Goal: Find specific page/section: Find specific page/section

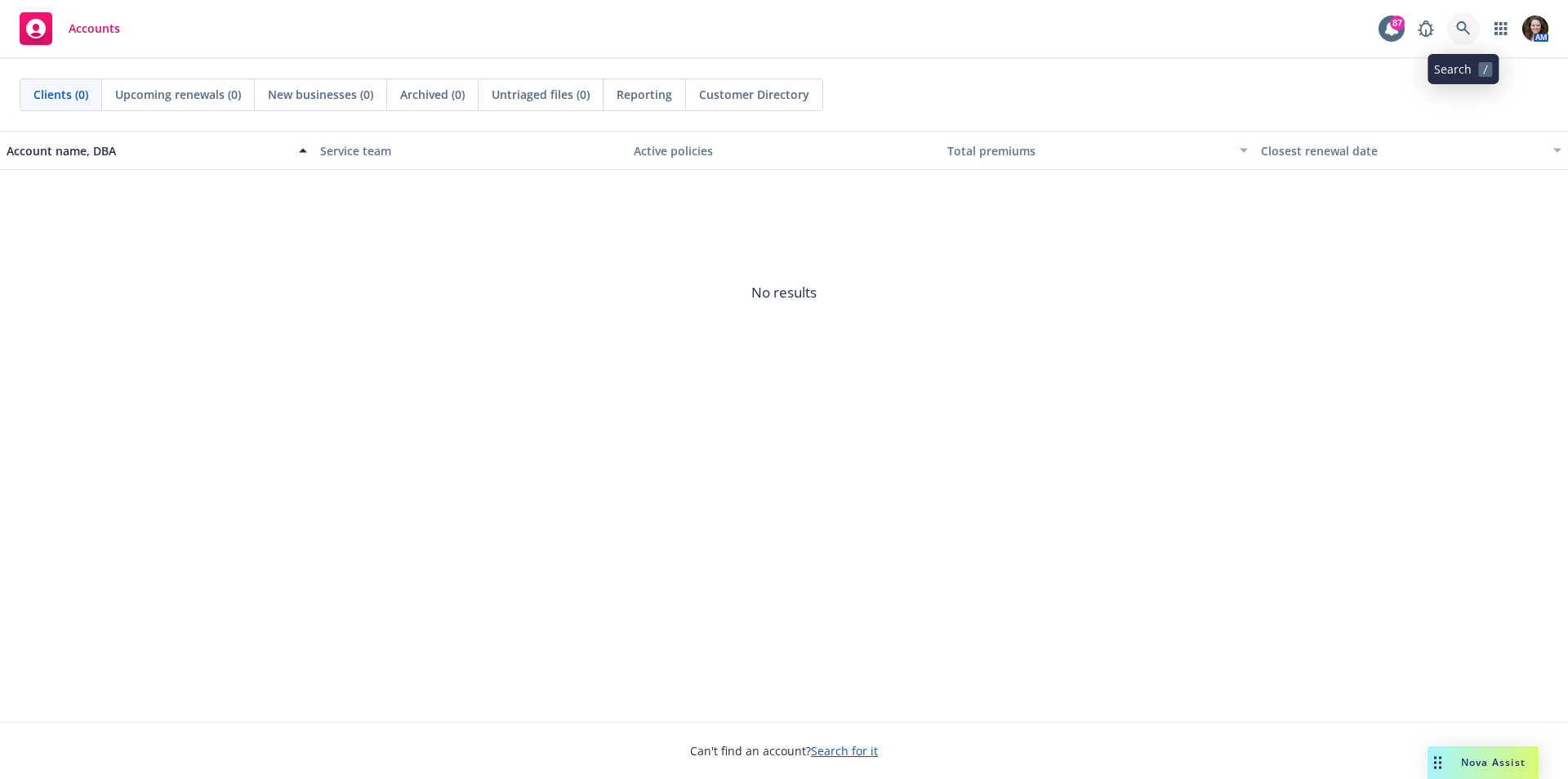
click at [1466, 24] on icon at bounding box center [1463, 28] width 14 height 14
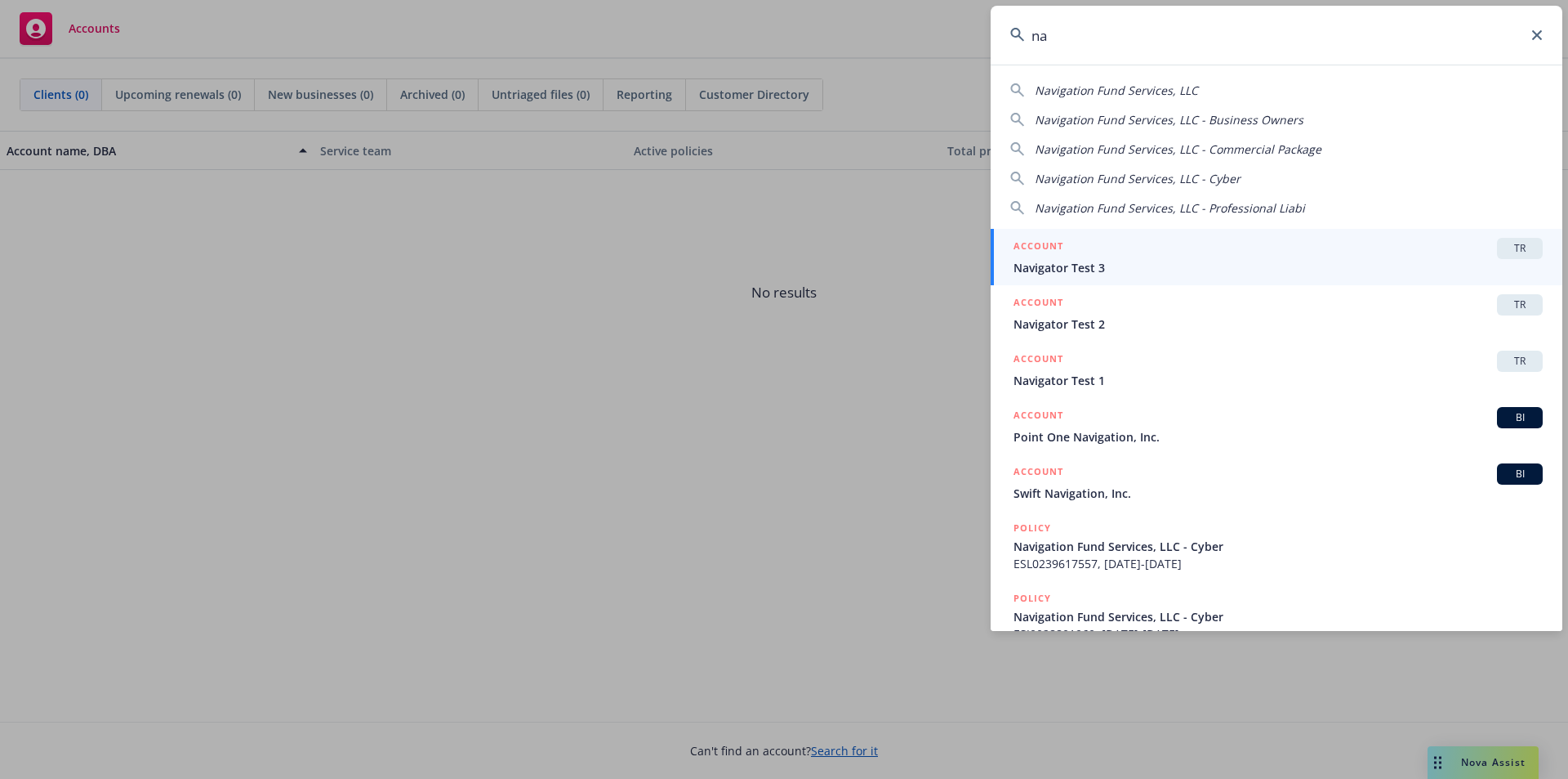
type input "n"
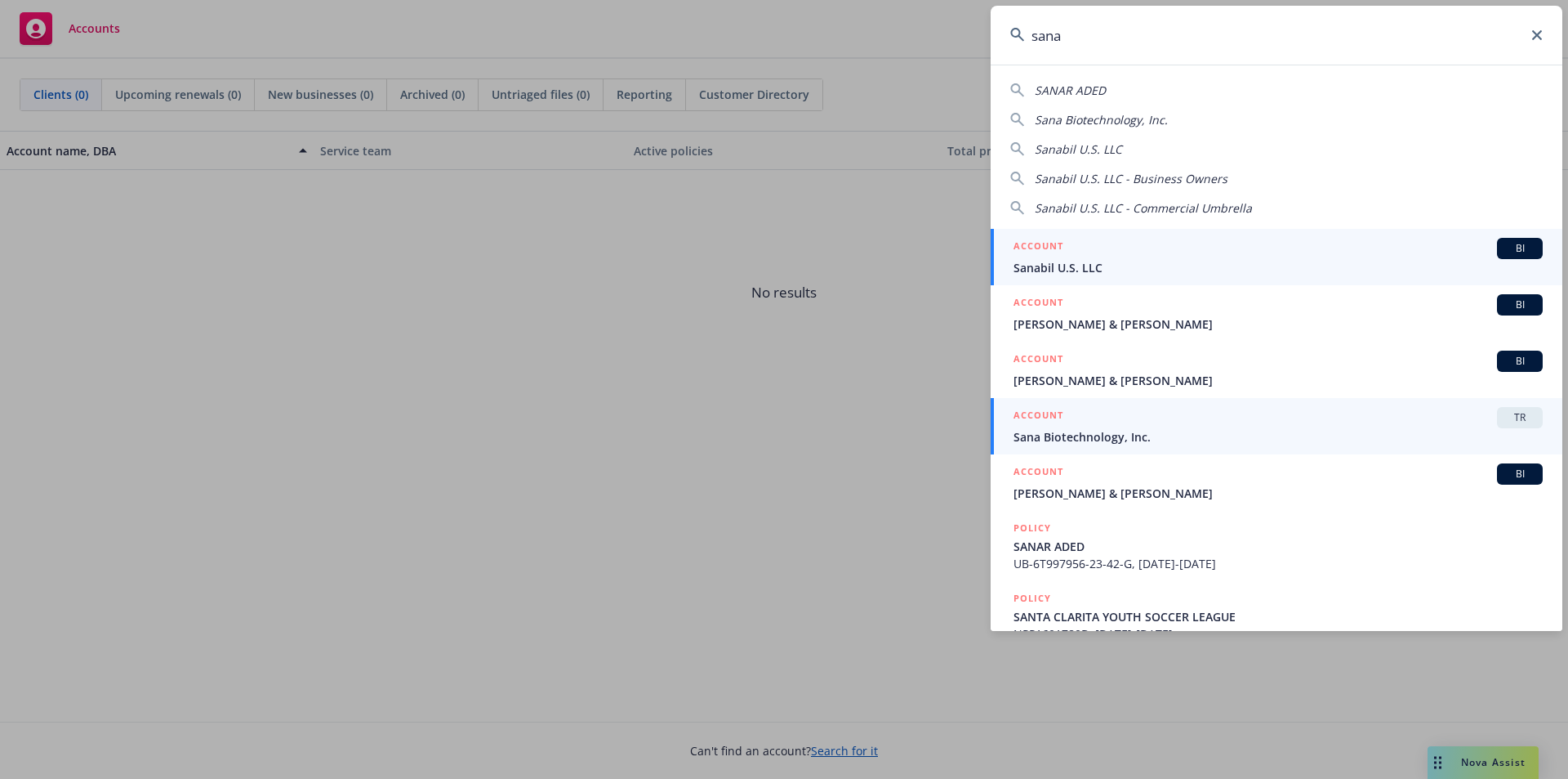
type input "sana"
click at [1152, 433] on span "Sana Biotechnology, Inc." at bounding box center [1278, 437] width 530 height 18
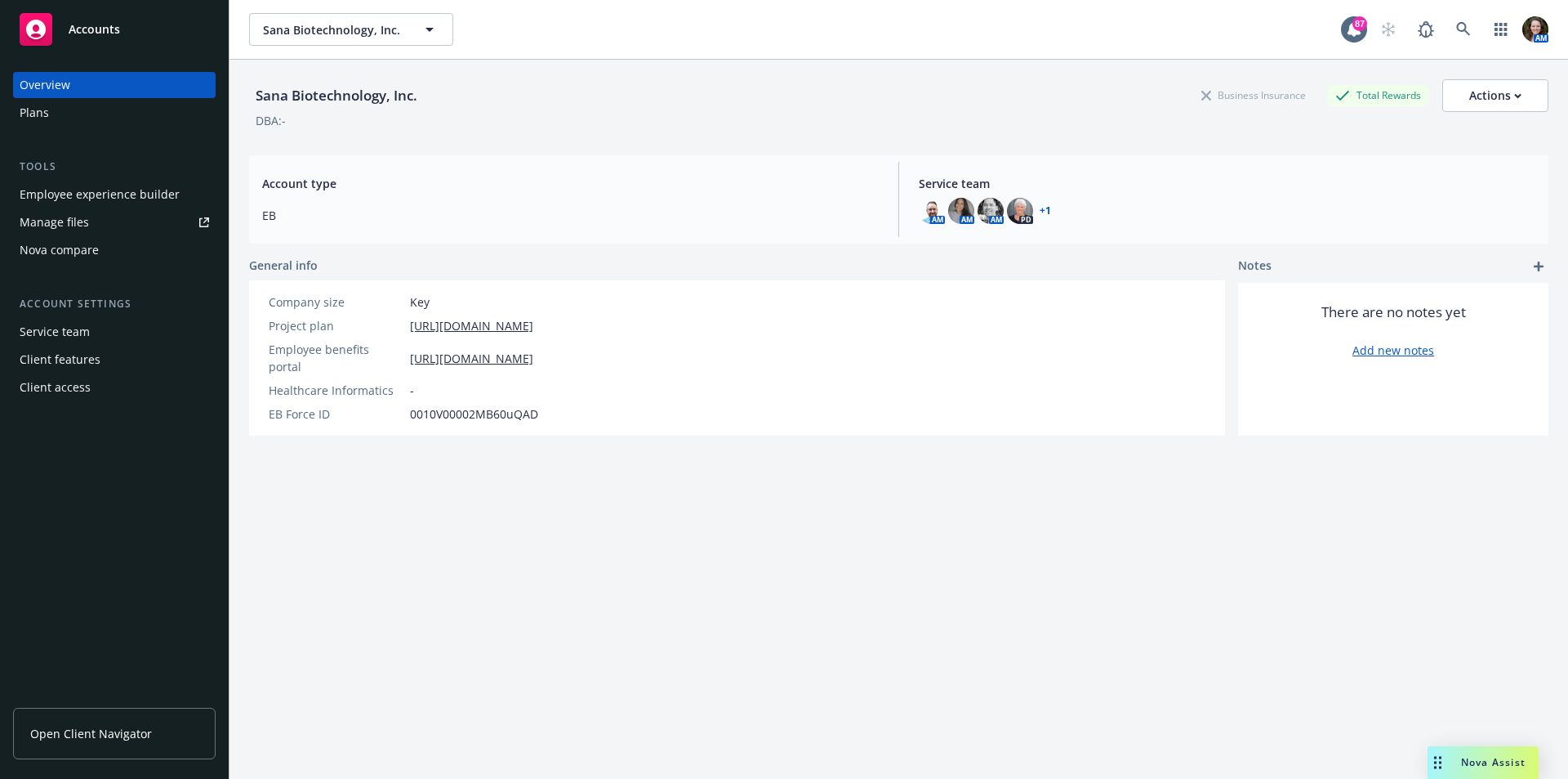
click at [108, 736] on span "Open Client Navigator" at bounding box center [90, 733] width 122 height 18
click at [1456, 29] on icon at bounding box center [1463, 29] width 14 height 14
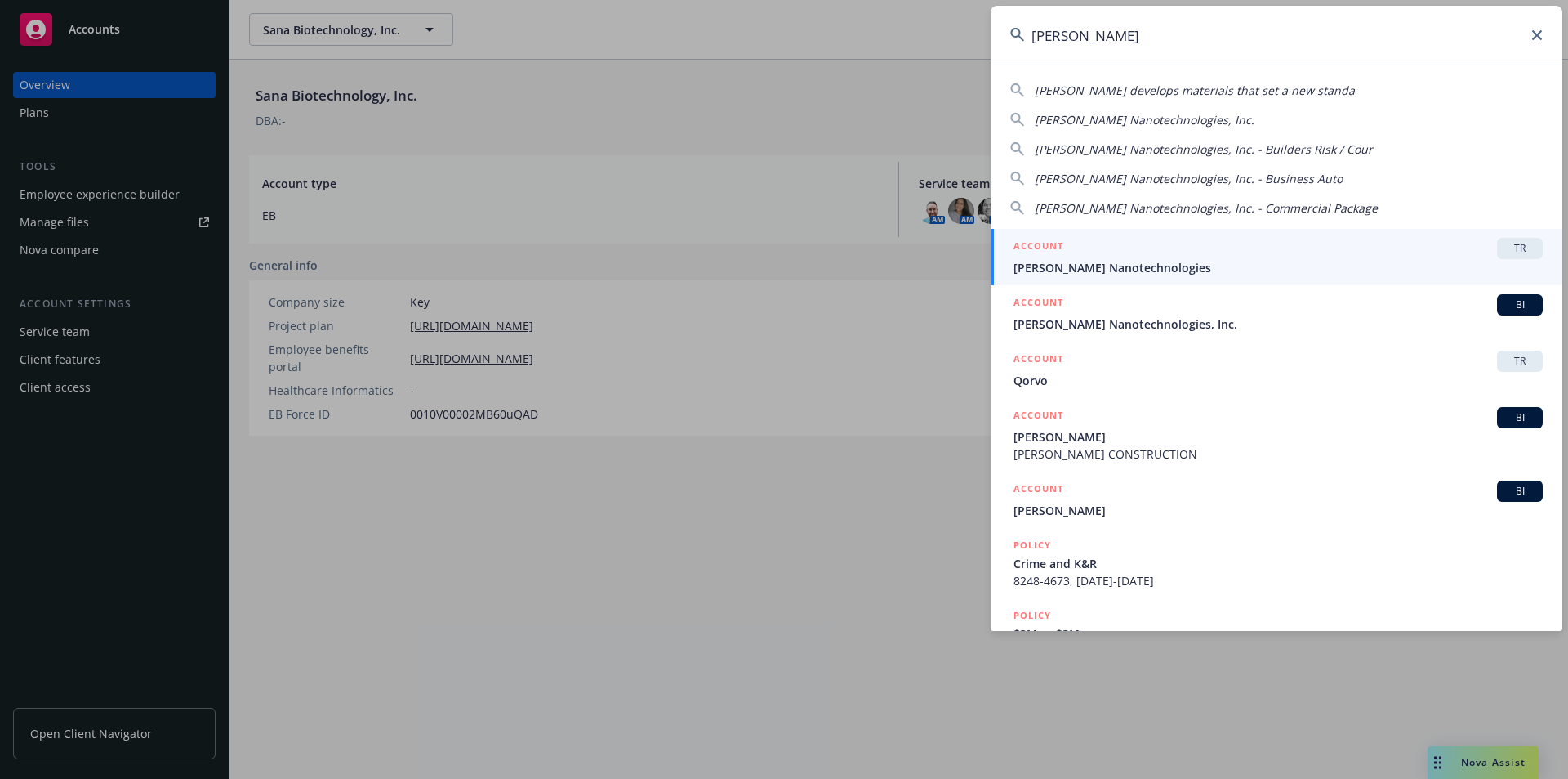
type input "[PERSON_NAME]"
click at [1107, 248] on div "ACCOUNT TR" at bounding box center [1278, 249] width 530 height 21
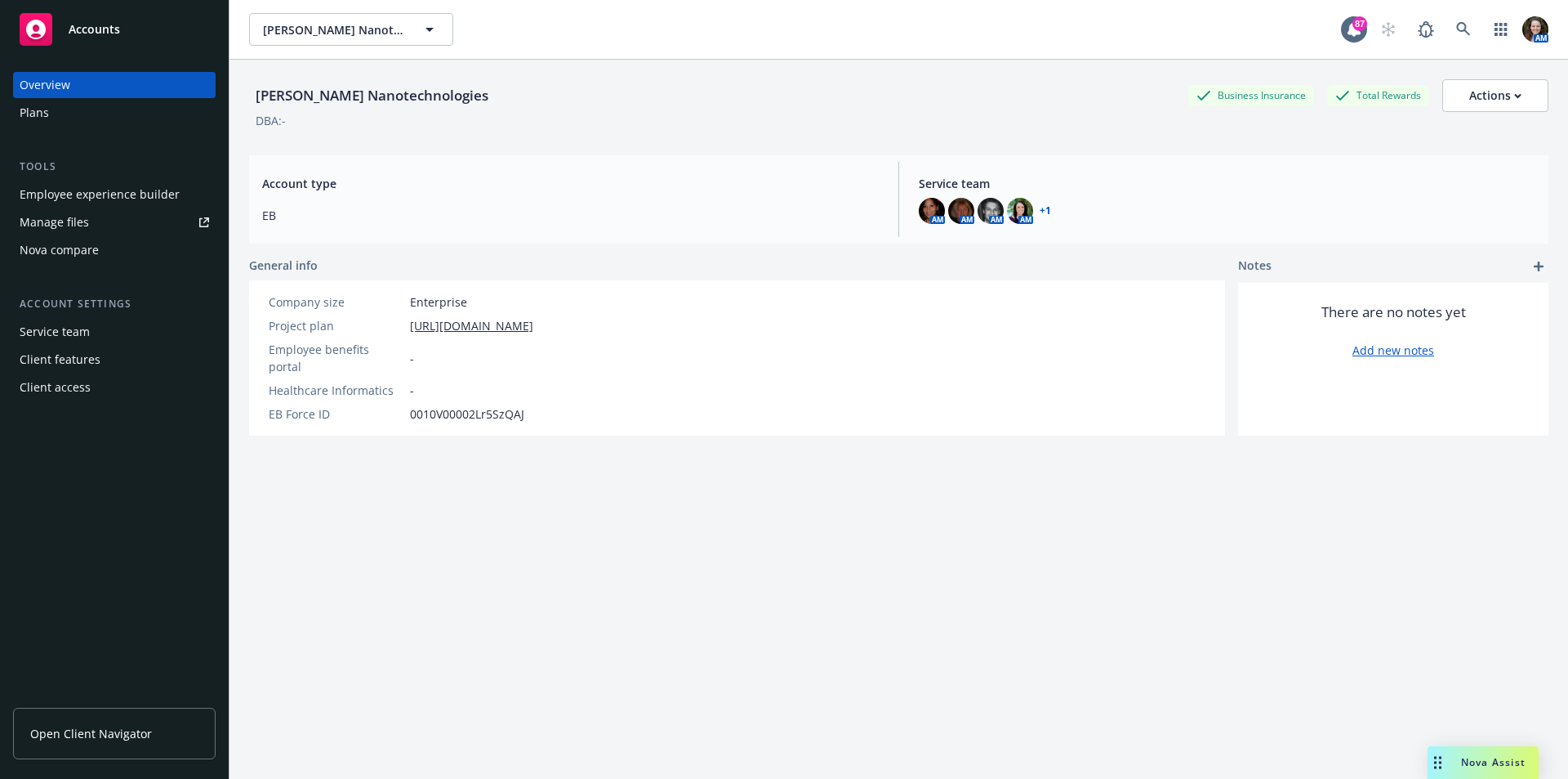
click at [91, 727] on span "Open Client Navigator" at bounding box center [90, 733] width 122 height 18
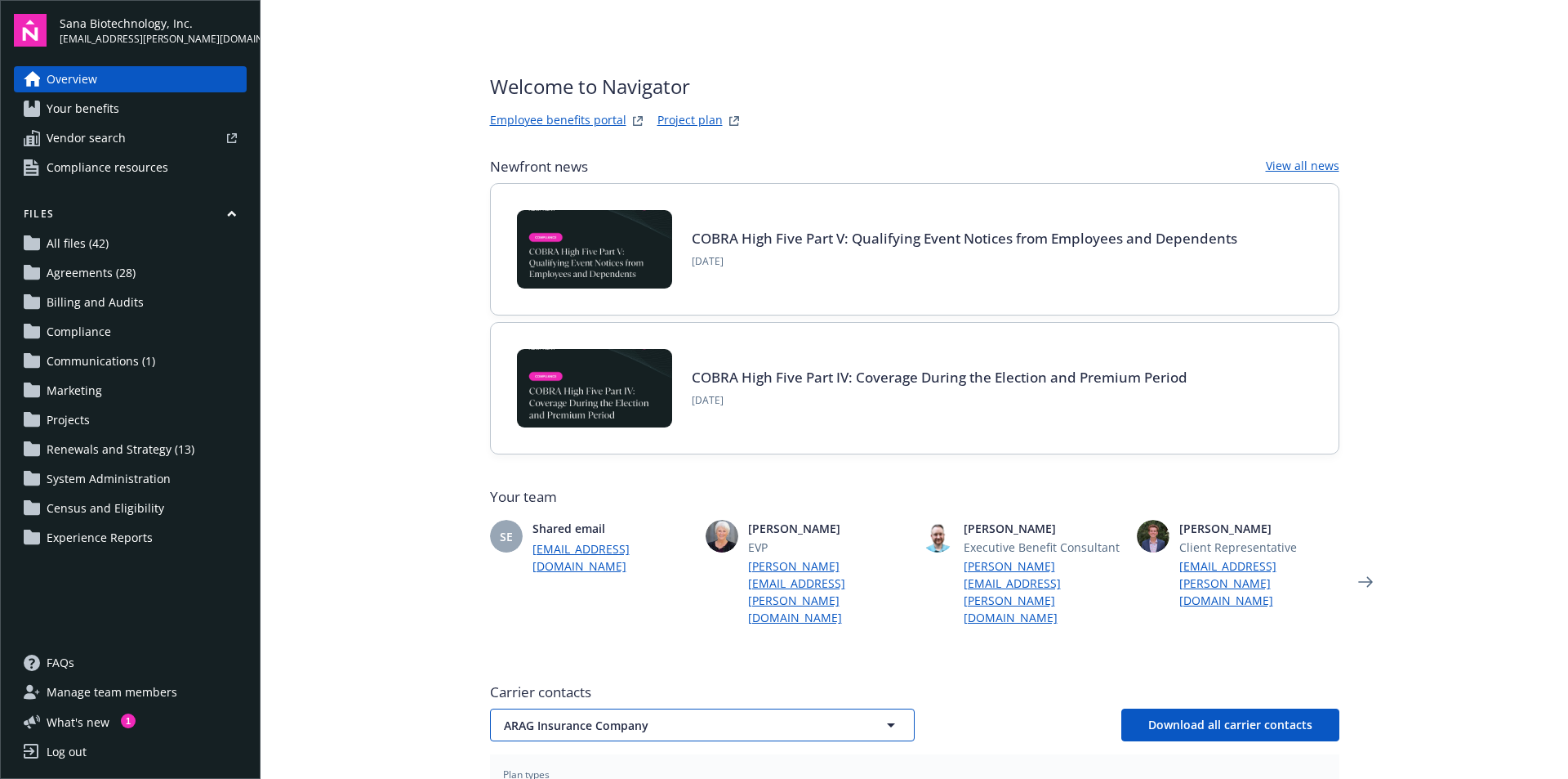
click at [647, 717] on span "ARAG Insurance Company" at bounding box center [674, 726] width 340 height 18
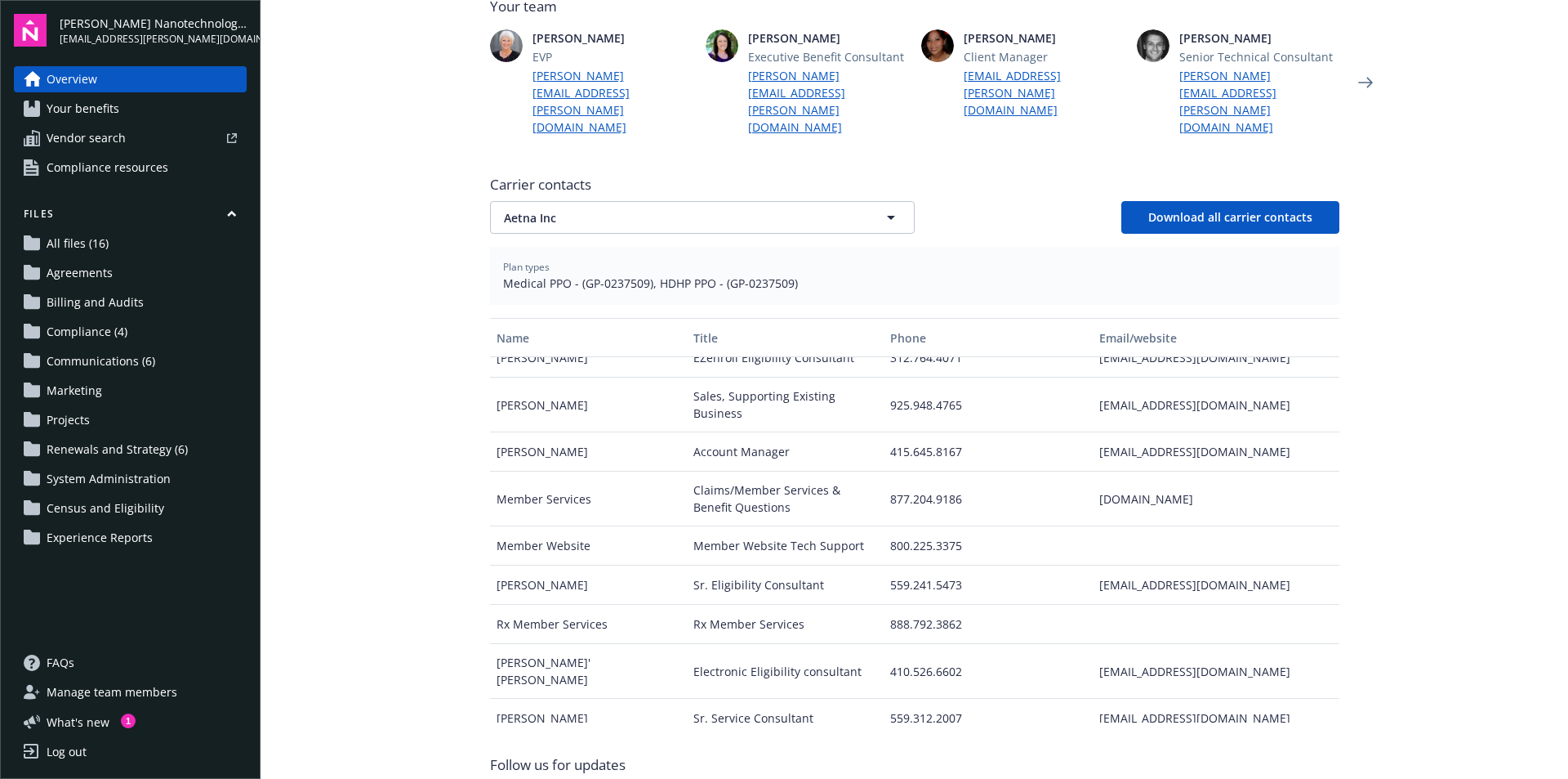
scroll to position [572, 0]
